Goal: Information Seeking & Learning: Learn about a topic

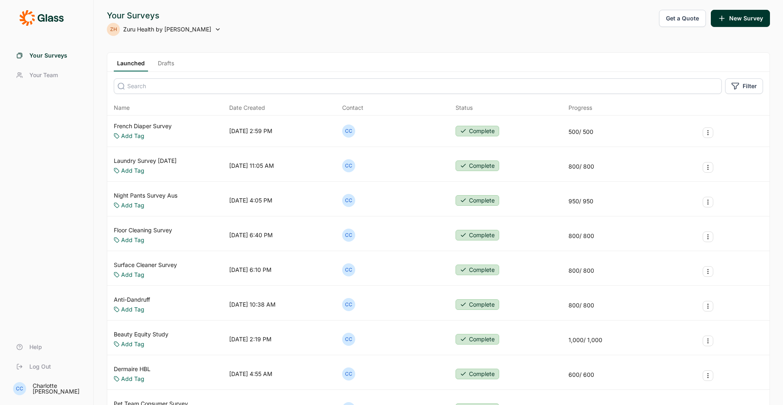
click at [159, 161] on link "Laundry Survey [DATE]" at bounding box center [145, 161] width 63 height 8
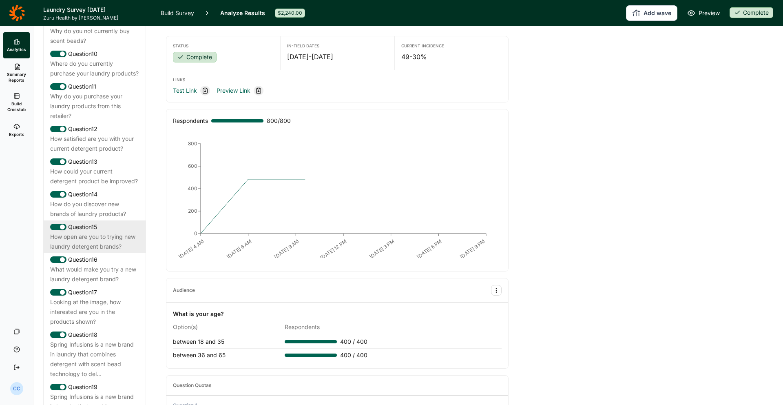
scroll to position [760, 0]
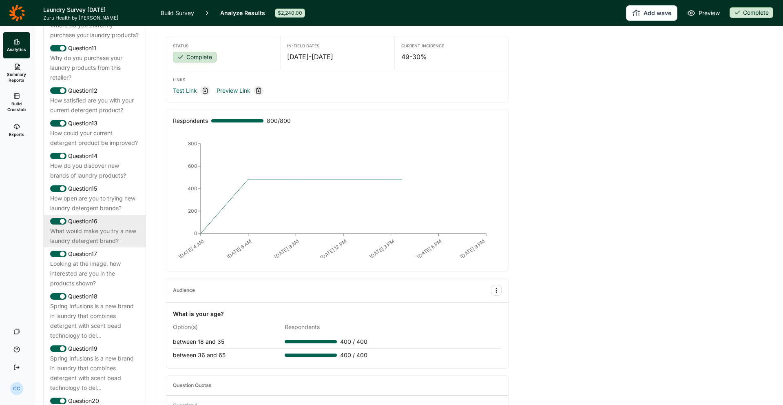
click at [85, 226] on div "Question 16" at bounding box center [94, 221] width 89 height 10
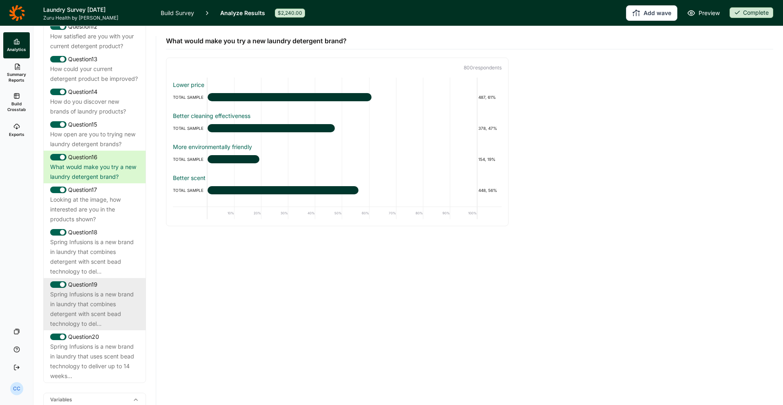
scroll to position [907, 0]
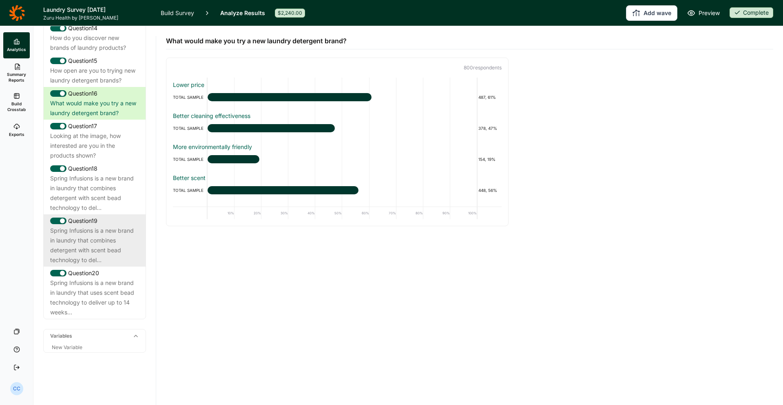
click at [112, 227] on div "Spring Infusions is a new brand in laundry that combines detergent with scent b…" at bounding box center [94, 245] width 89 height 39
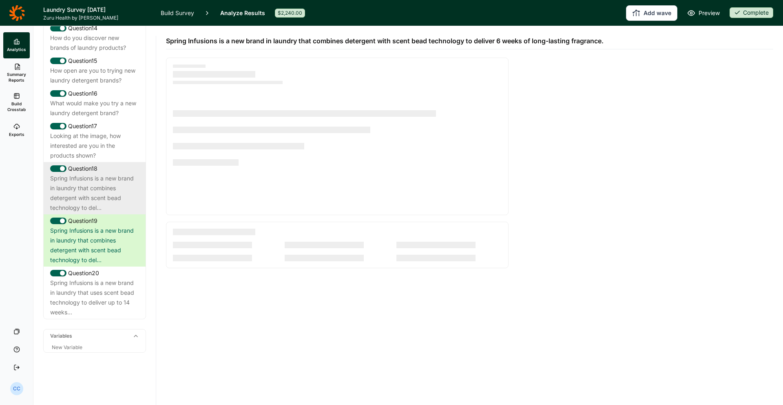
click at [112, 197] on div "Spring Infusions is a new brand in laundry that combines detergent with scent b…" at bounding box center [94, 192] width 89 height 39
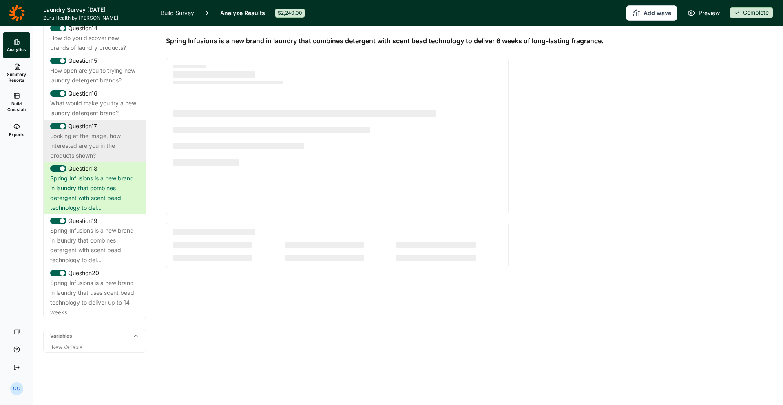
click at [109, 158] on div "Looking at the image, how interested are you in the products shown?" at bounding box center [94, 145] width 89 height 29
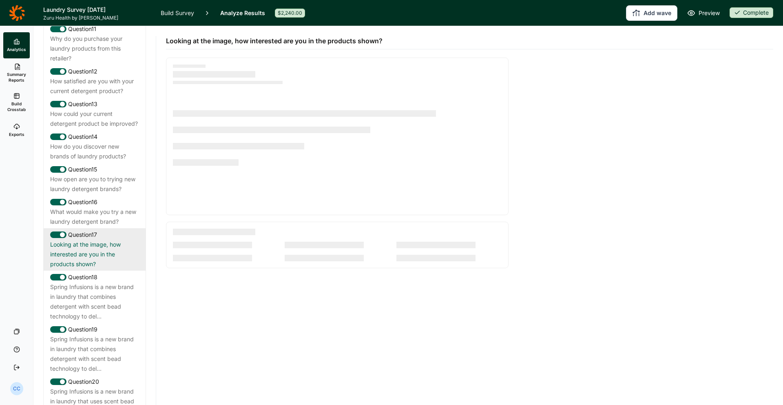
scroll to position [765, 0]
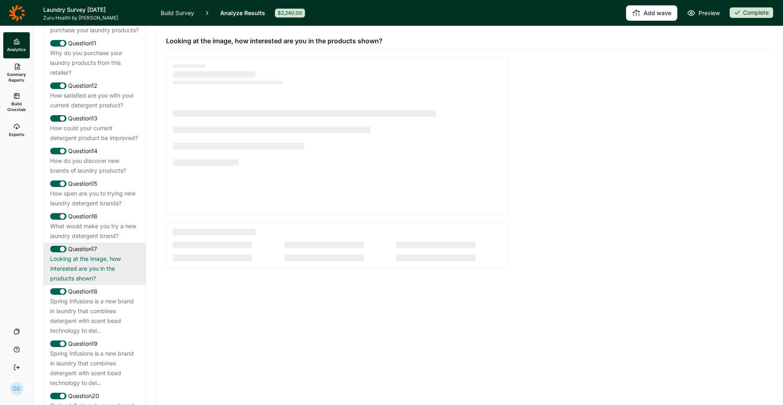
click at [109, 143] on div "How could your current detergent product be improved?" at bounding box center [94, 133] width 89 height 20
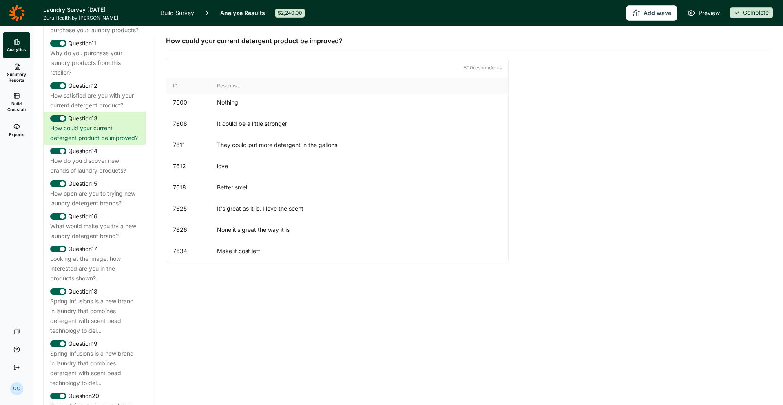
scroll to position [621, 0]
click at [109, 110] on div "How satisfied are you with your current detergent product?" at bounding box center [94, 101] width 89 height 20
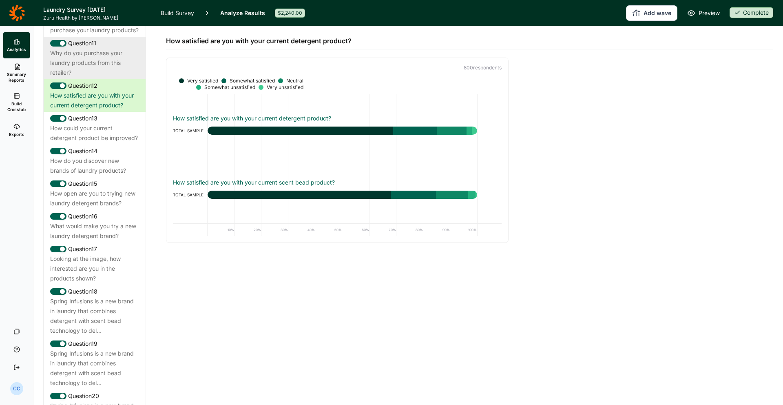
click at [116, 78] on div "Why do you purchase your laundry products from this retailer?" at bounding box center [94, 62] width 89 height 29
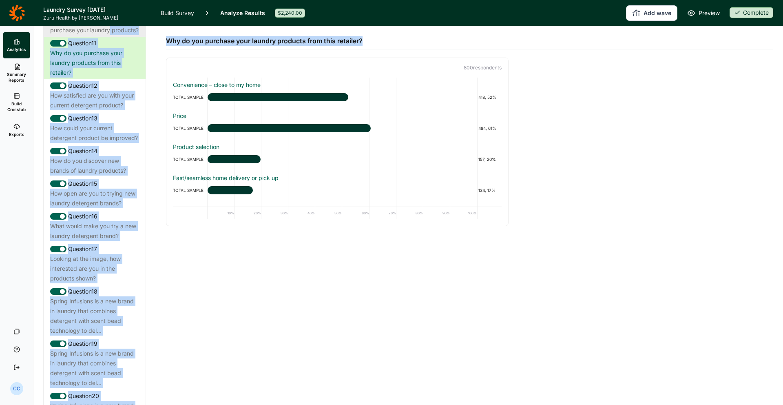
drag, startPoint x: 350, startPoint y: 42, endPoint x: 140, endPoint y: 40, distance: 210.1
click at [140, 40] on div "Survey Summary Demographic Questions Question 1 What is your gender? Question 2…" at bounding box center [408, 215] width 750 height 379
copy div "products? Question 11 Why do you purchase your laundry products from this retai…"
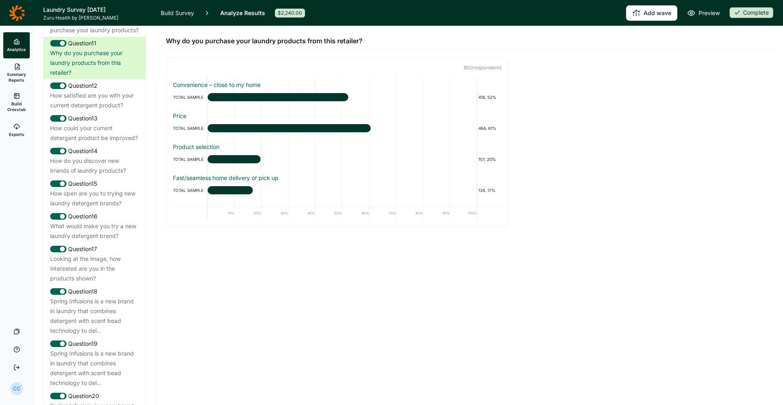
drag, startPoint x: 261, startPoint y: 43, endPoint x: 290, endPoint y: 41, distance: 29.1
click at [261, 43] on span "Why do you purchase your laundry products from this retailer?" at bounding box center [264, 41] width 197 height 10
drag, startPoint x: 370, startPoint y: 38, endPoint x: 167, endPoint y: 42, distance: 203.2
click at [167, 42] on div "Why do you purchase your laundry products from this retailer?" at bounding box center [470, 37] width 608 height 23
copy span "Why do you purchase your laundry products from this retailer?"
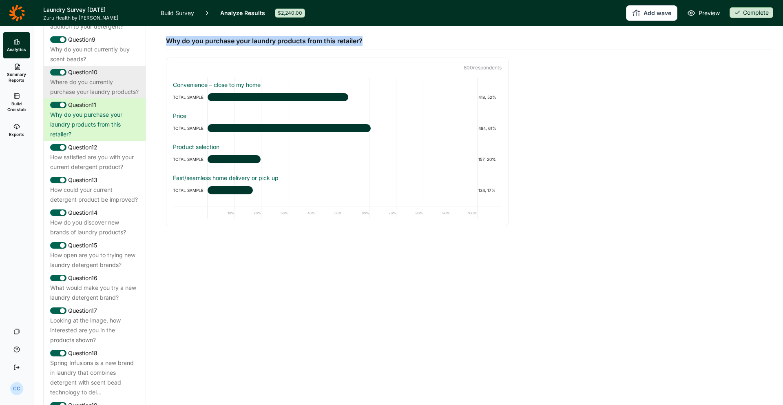
scroll to position [715, 0]
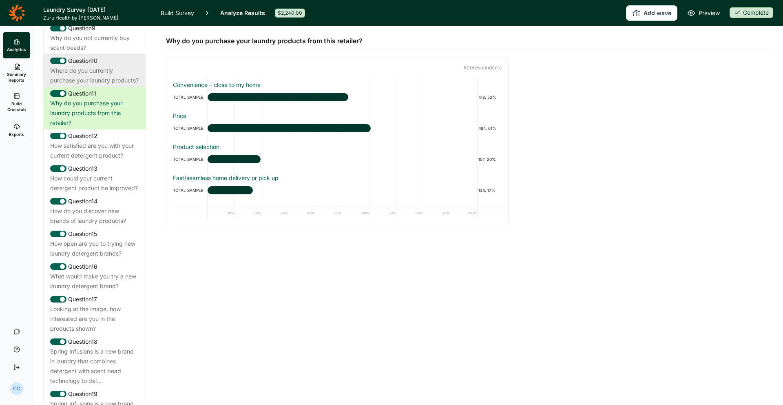
click at [127, 85] on div "Where do you currently purchase your laundry products?" at bounding box center [94, 76] width 89 height 20
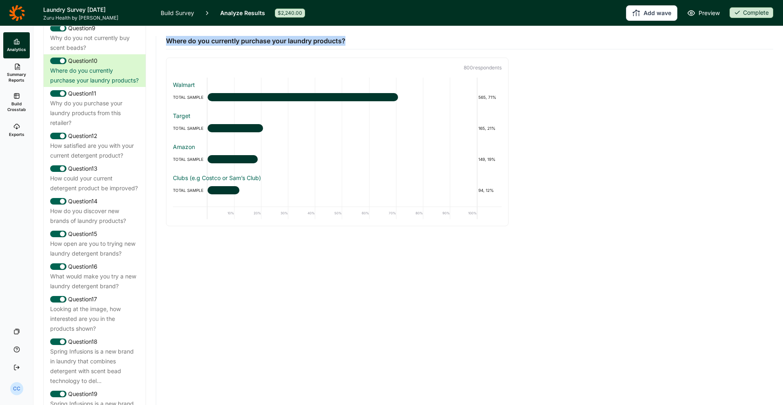
drag, startPoint x: 303, startPoint y: 44, endPoint x: 169, endPoint y: 43, distance: 133.8
click at [169, 43] on div "Where do you currently purchase your laundry products?" at bounding box center [470, 37] width 608 height 23
copy span "Where do you currently purchase your laundry products?"
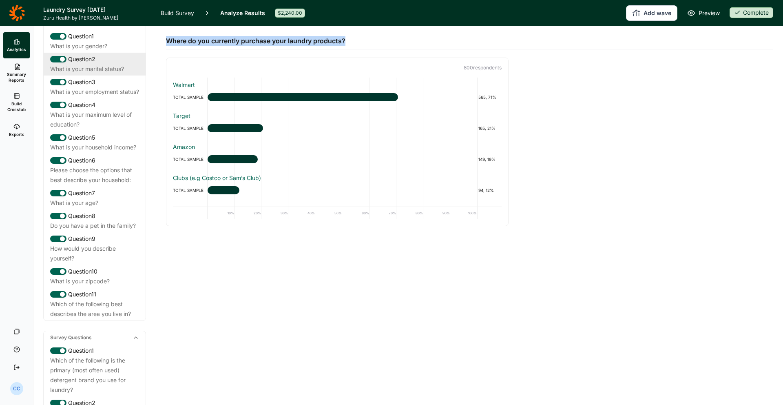
scroll to position [0, 0]
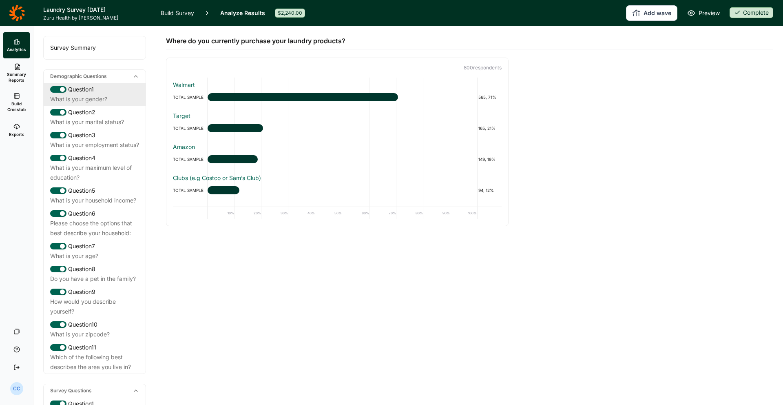
click at [107, 94] on div "Question 1" at bounding box center [94, 89] width 89 height 10
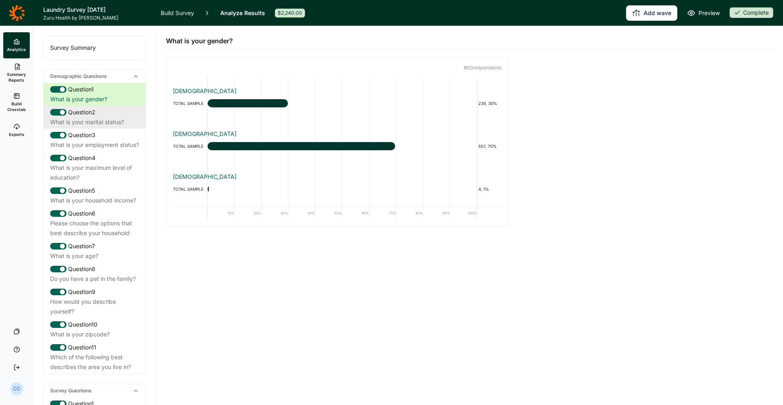
click at [112, 113] on div "Question 2" at bounding box center [94, 112] width 89 height 10
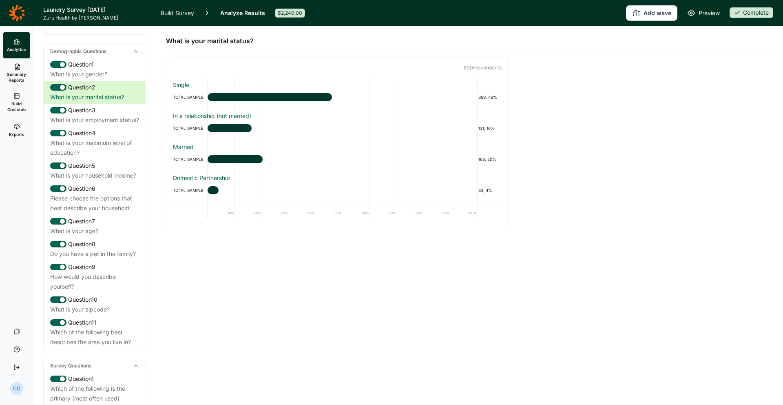
scroll to position [20, 0]
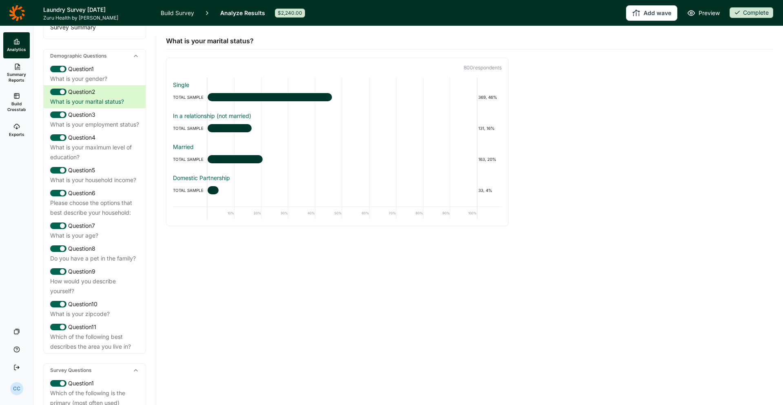
click at [135, 60] on div "Demographic Questions" at bounding box center [95, 55] width 102 height 13
click at [134, 57] on icon at bounding box center [136, 56] width 7 height 7
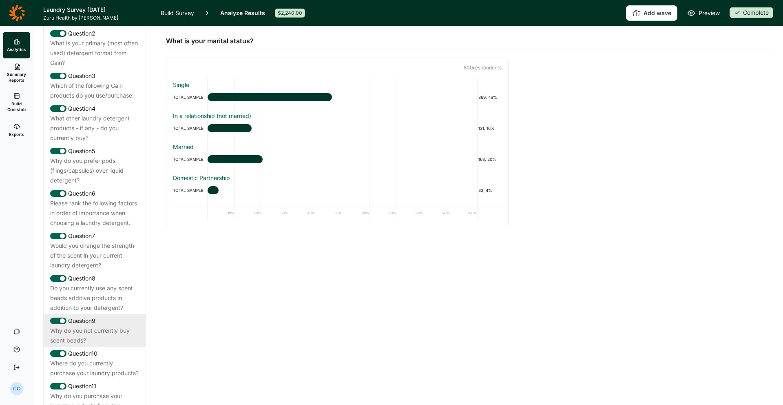
scroll to position [120, 0]
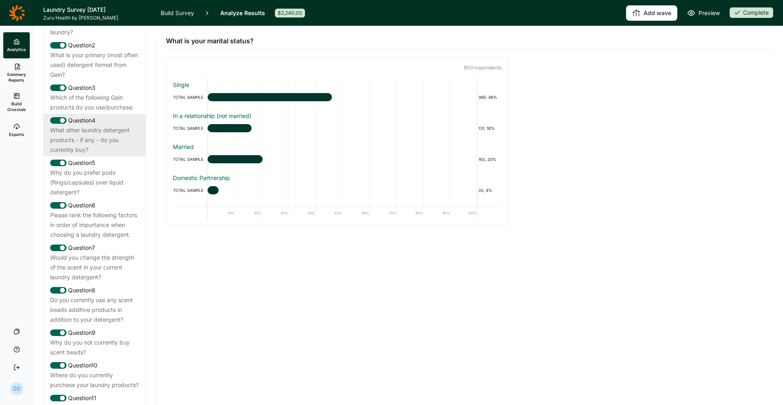
click at [116, 149] on div "What other laundry detergent products - if any - do you currently buy?" at bounding box center [94, 139] width 89 height 29
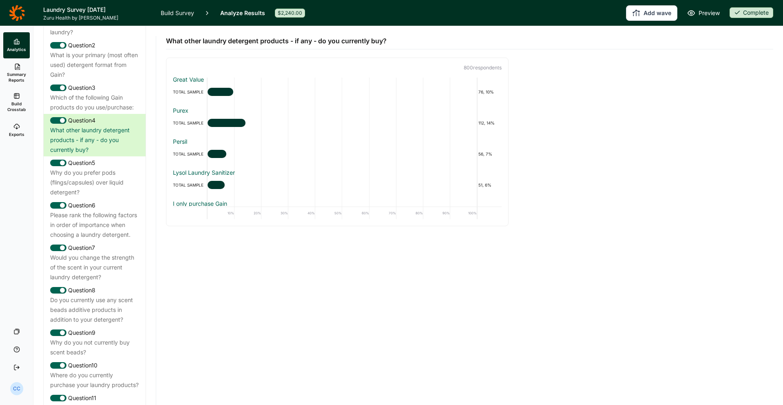
scroll to position [379, 0]
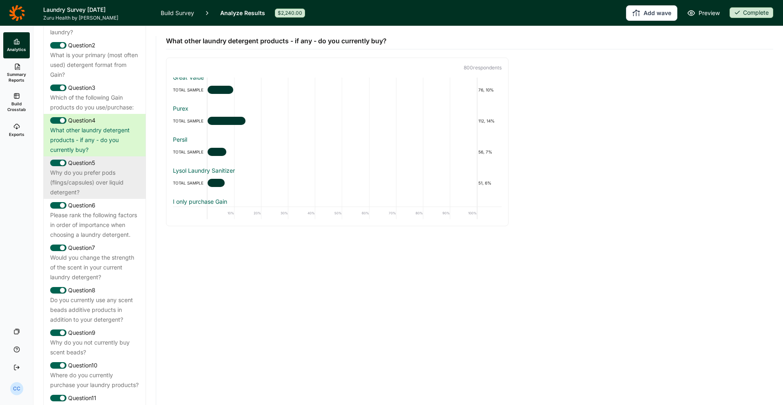
click at [115, 176] on div "Why do you prefer pods (flings/capsules) over liquid detergent?" at bounding box center [94, 182] width 89 height 29
